Goal: Information Seeking & Learning: Compare options

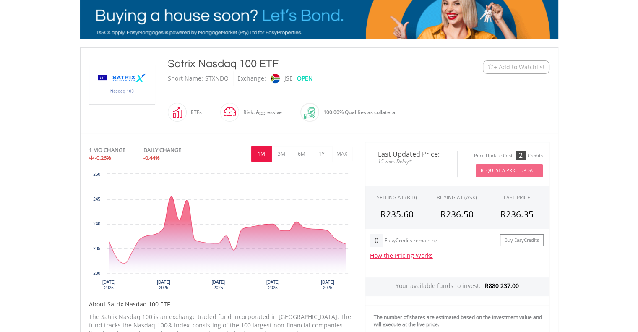
scroll to position [143, 0]
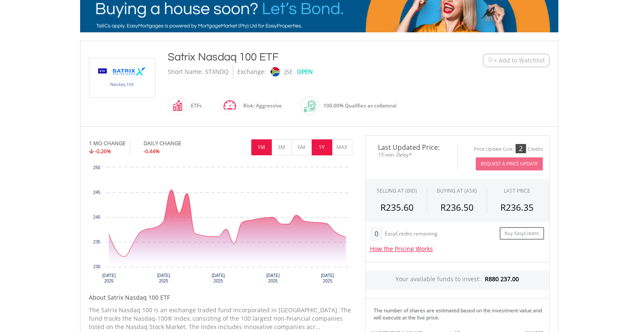
click at [319, 147] on button "1Y" at bounding box center [321, 147] width 21 height 16
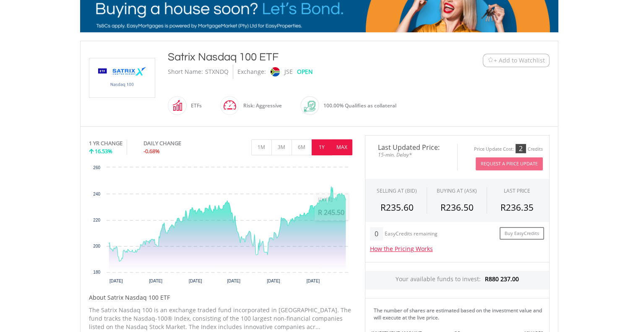
click at [340, 143] on button "MAX" at bounding box center [342, 147] width 21 height 16
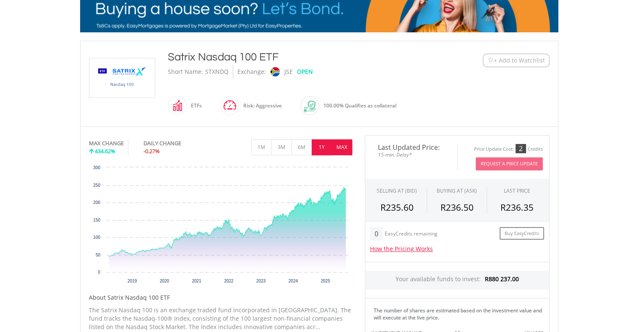
click at [324, 146] on button "1Y" at bounding box center [321, 147] width 21 height 16
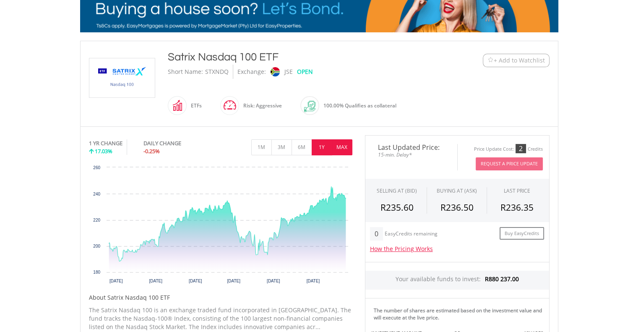
click at [347, 140] on button "MAX" at bounding box center [342, 147] width 21 height 16
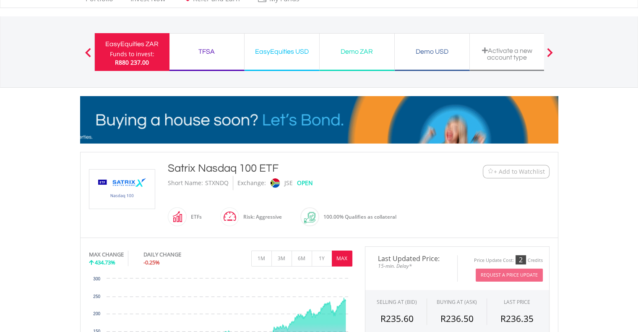
scroll to position [28, 0]
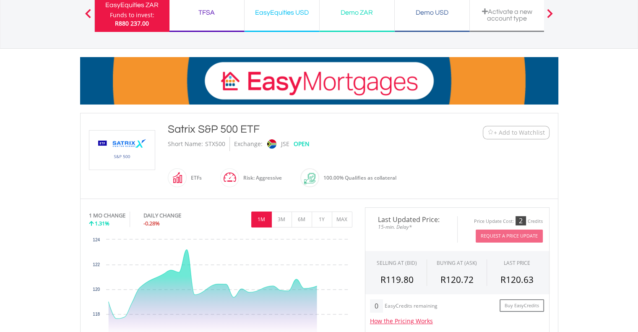
scroll to position [71, 0]
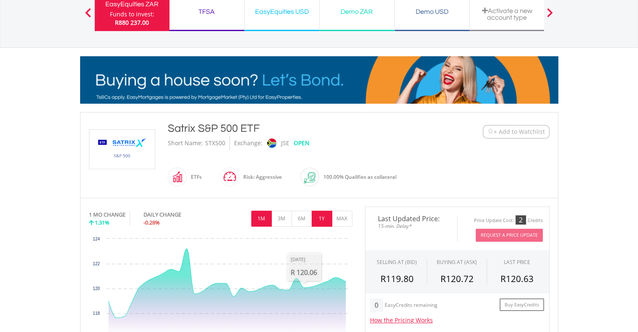
click at [320, 220] on button "1Y" at bounding box center [321, 218] width 21 height 16
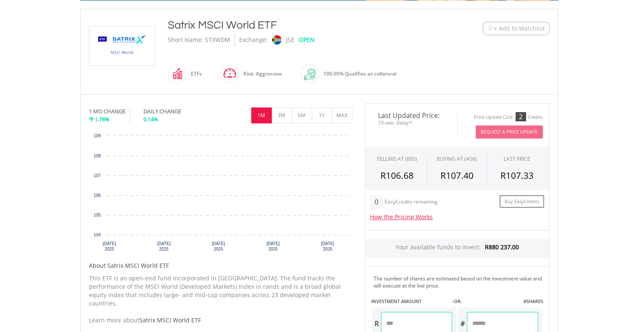
scroll to position [176, 0]
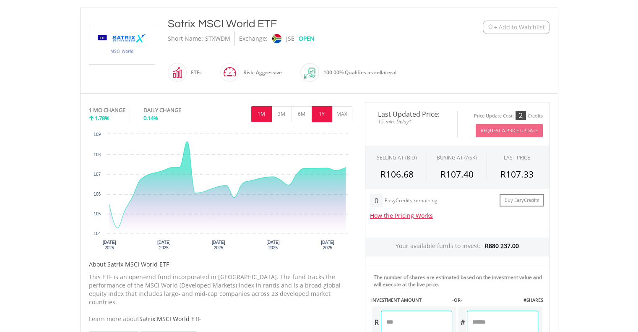
click at [321, 117] on button "1Y" at bounding box center [321, 114] width 21 height 16
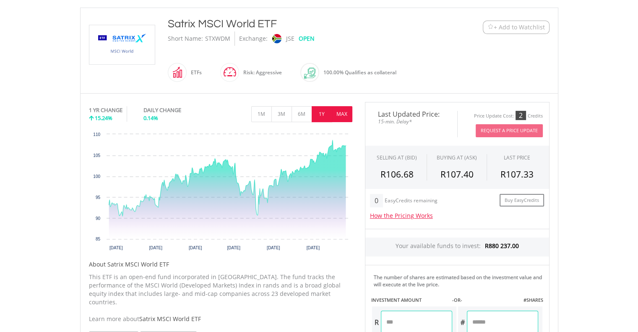
click at [342, 119] on button "MAX" at bounding box center [342, 114] width 21 height 16
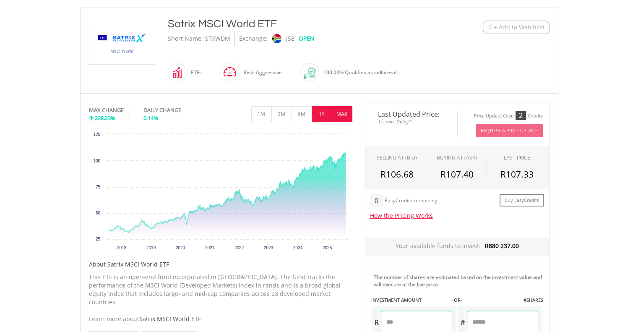
click at [320, 112] on button "1Y" at bounding box center [321, 114] width 21 height 16
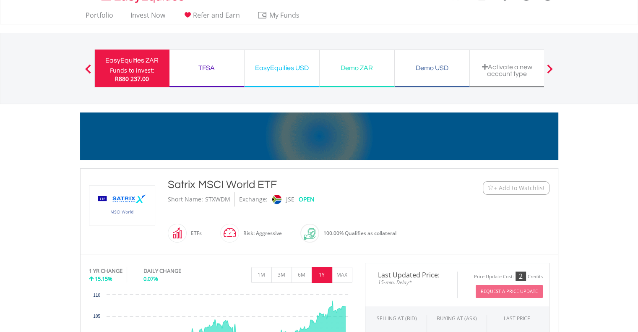
scroll to position [15, 0]
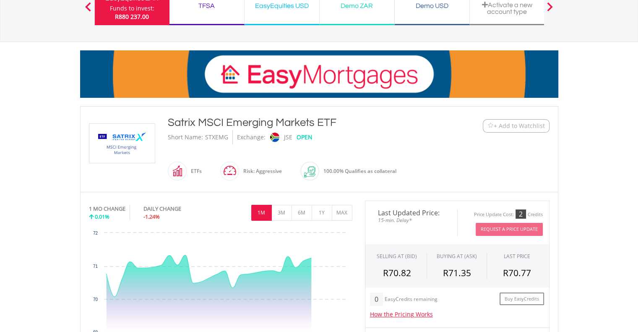
scroll to position [77, 0]
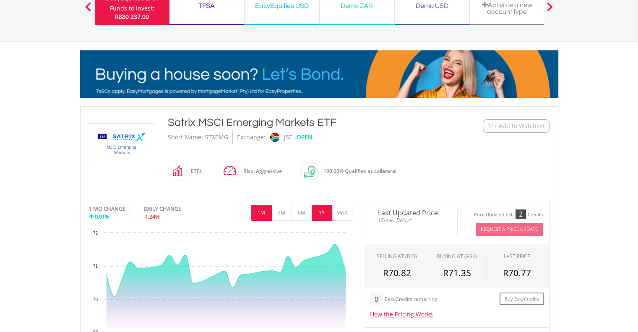
click at [320, 209] on button "1Y" at bounding box center [321, 213] width 21 height 16
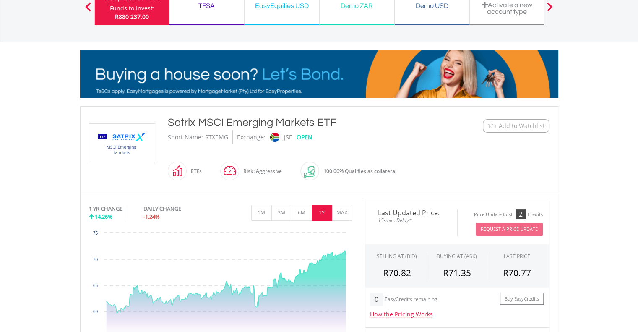
scroll to position [0, 0]
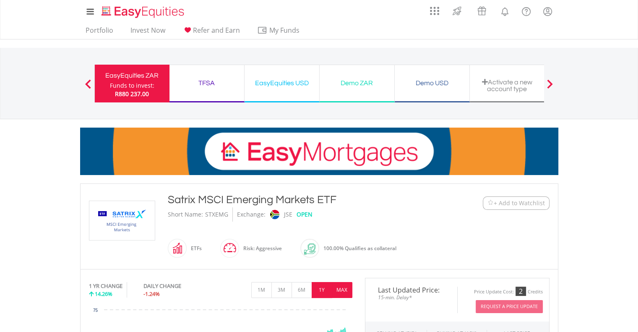
click at [340, 285] on button "MAX" at bounding box center [342, 290] width 21 height 16
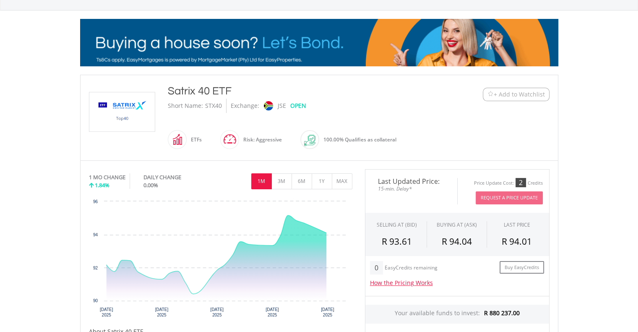
scroll to position [161, 0]
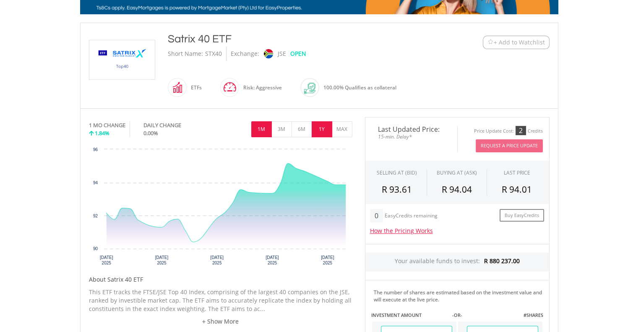
click at [319, 131] on button "1Y" at bounding box center [321, 129] width 21 height 16
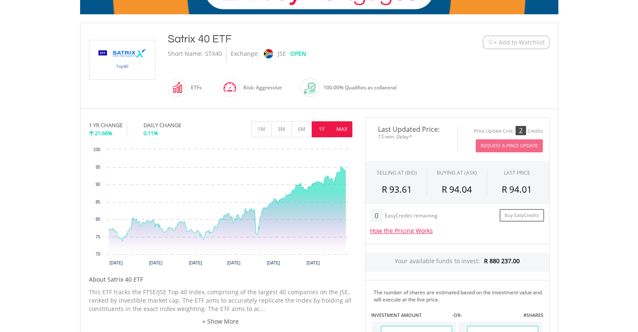
click at [345, 127] on button "MAX" at bounding box center [342, 129] width 21 height 16
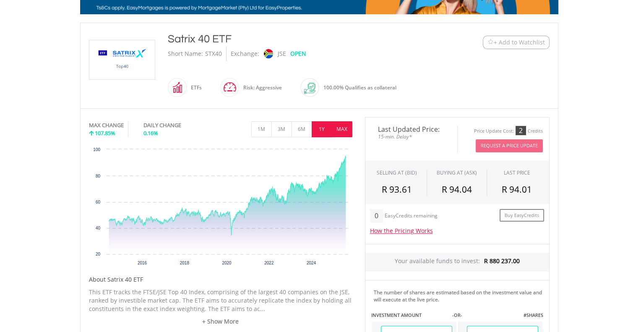
click at [322, 129] on button "1Y" at bounding box center [321, 129] width 21 height 16
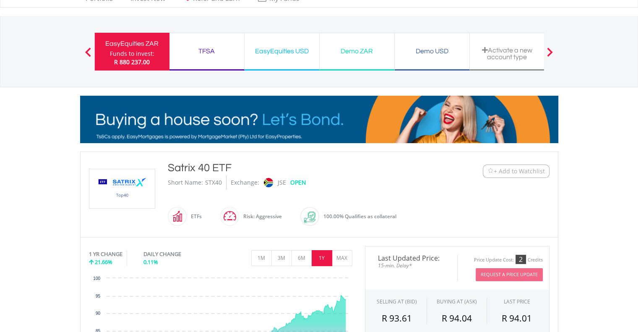
scroll to position [0, 0]
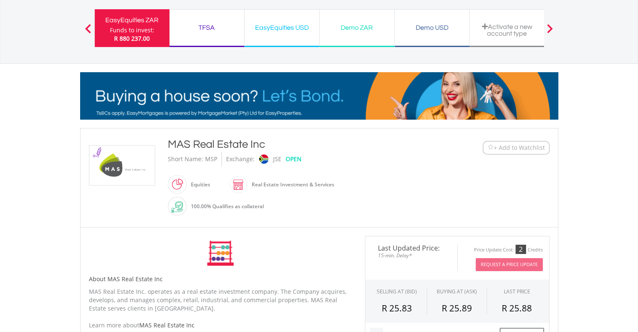
scroll to position [109, 0]
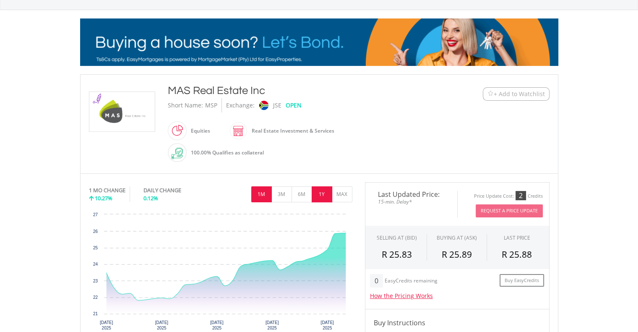
click at [320, 195] on button "1Y" at bounding box center [321, 194] width 21 height 16
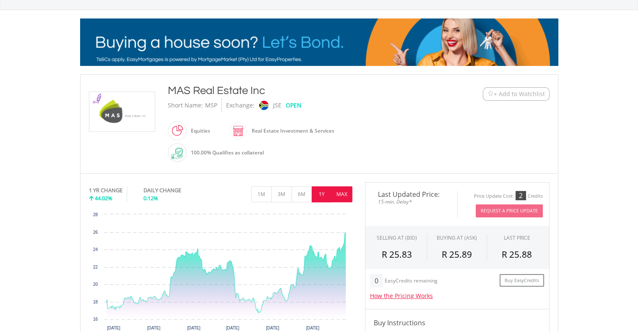
click at [339, 197] on button "MAX" at bounding box center [342, 194] width 21 height 16
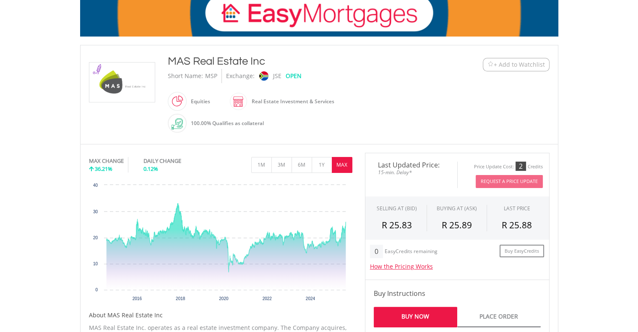
scroll to position [142, 0]
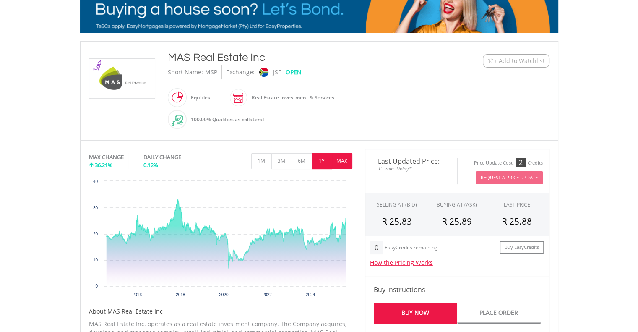
click at [318, 168] on button "1Y" at bounding box center [321, 161] width 21 height 16
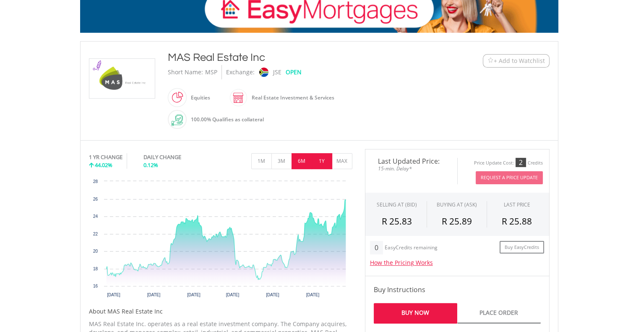
click at [300, 165] on button "6M" at bounding box center [301, 161] width 21 height 16
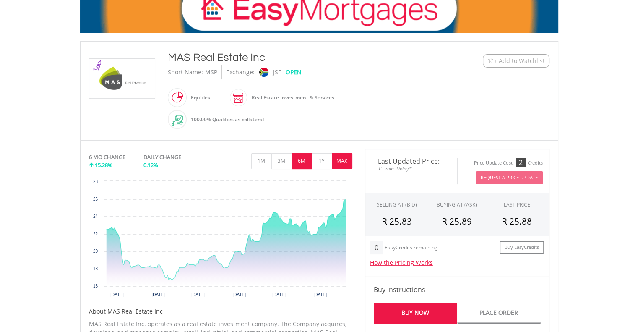
click at [337, 160] on button "MAX" at bounding box center [342, 161] width 21 height 16
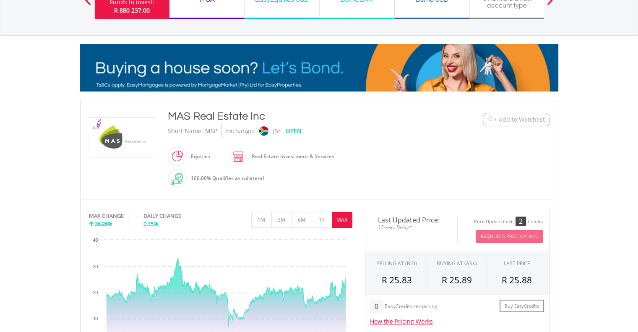
scroll to position [0, 0]
